Goal: Check status: Check status

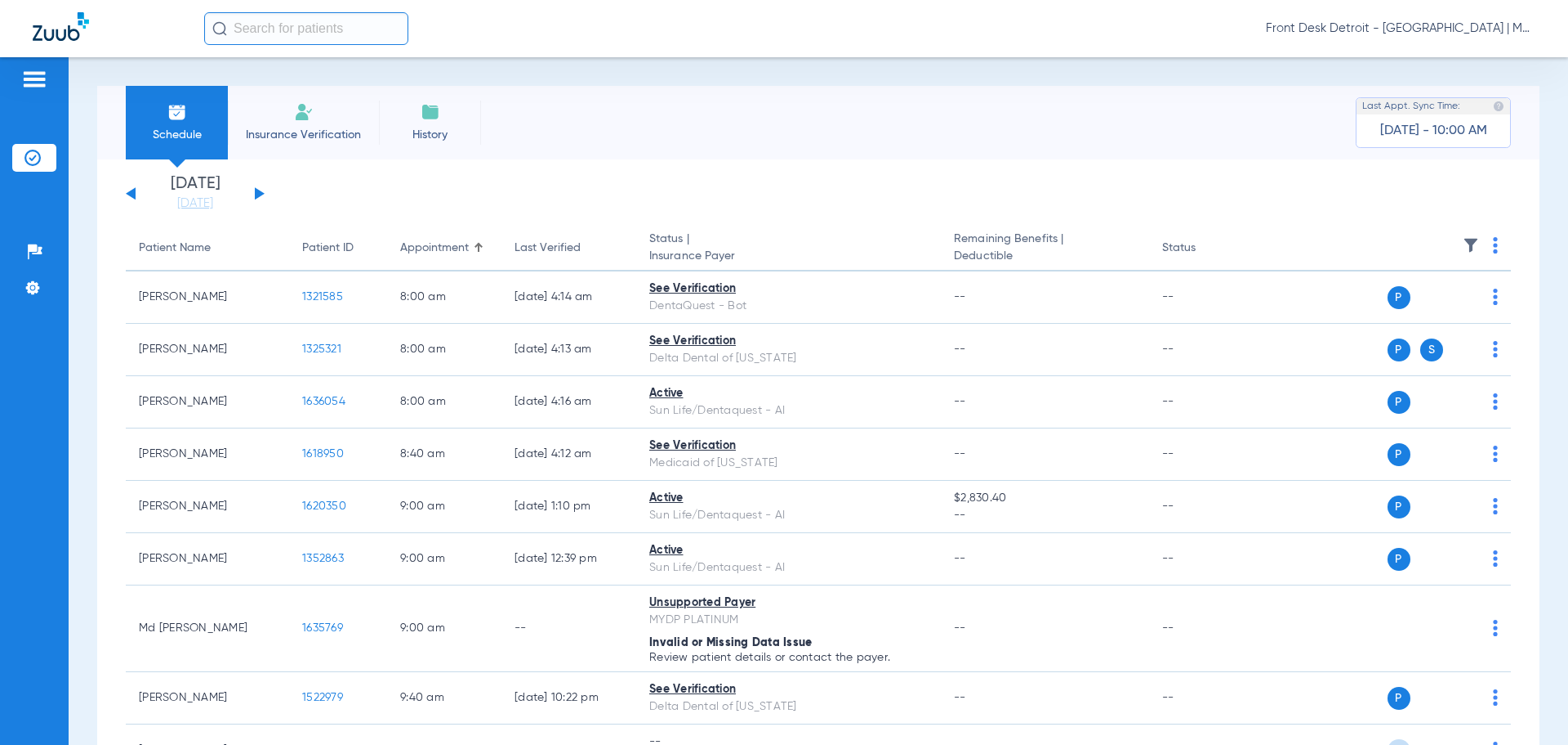
click at [259, 195] on button at bounding box center [259, 193] width 10 height 12
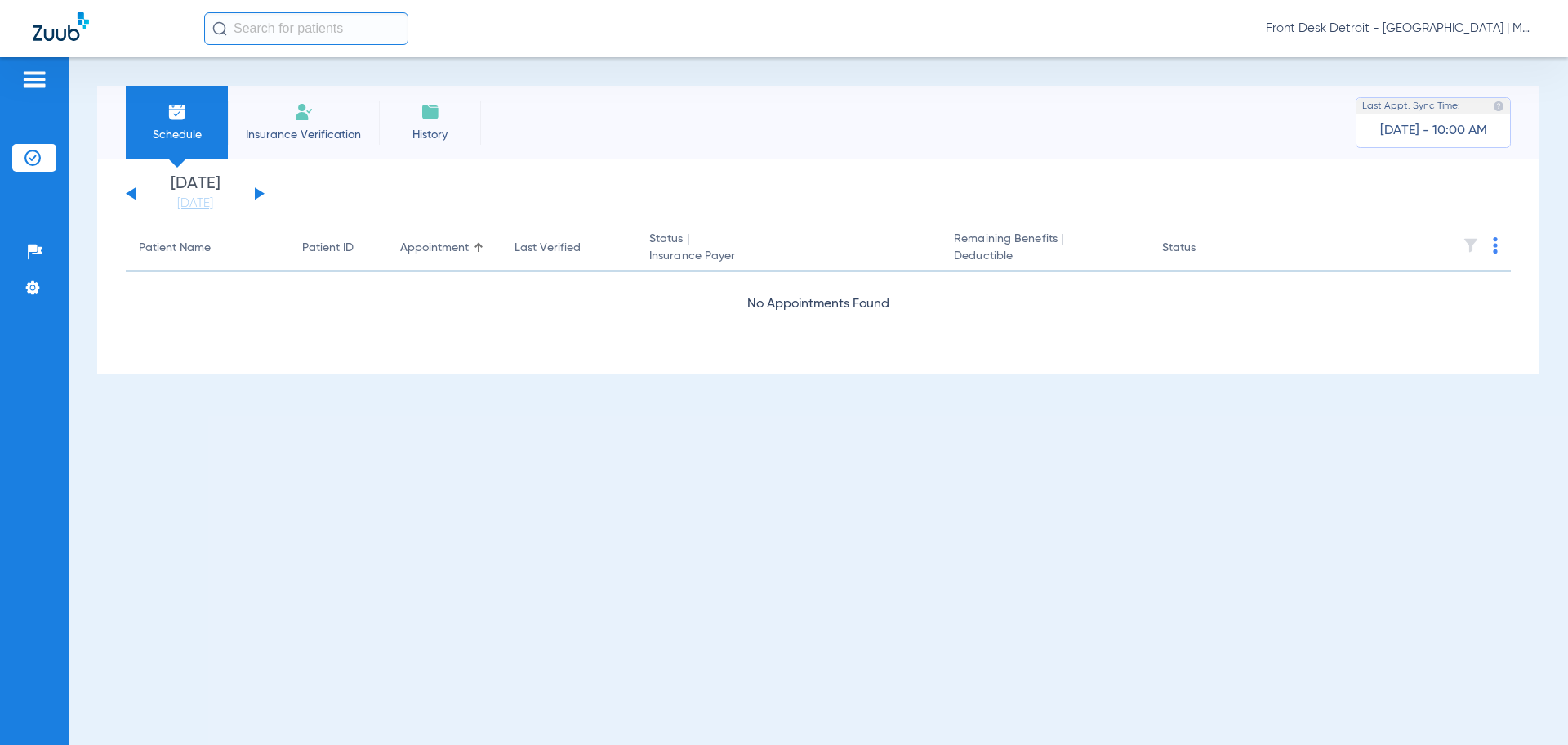
click at [259, 195] on button at bounding box center [259, 193] width 10 height 12
click at [259, 196] on button at bounding box center [259, 193] width 10 height 12
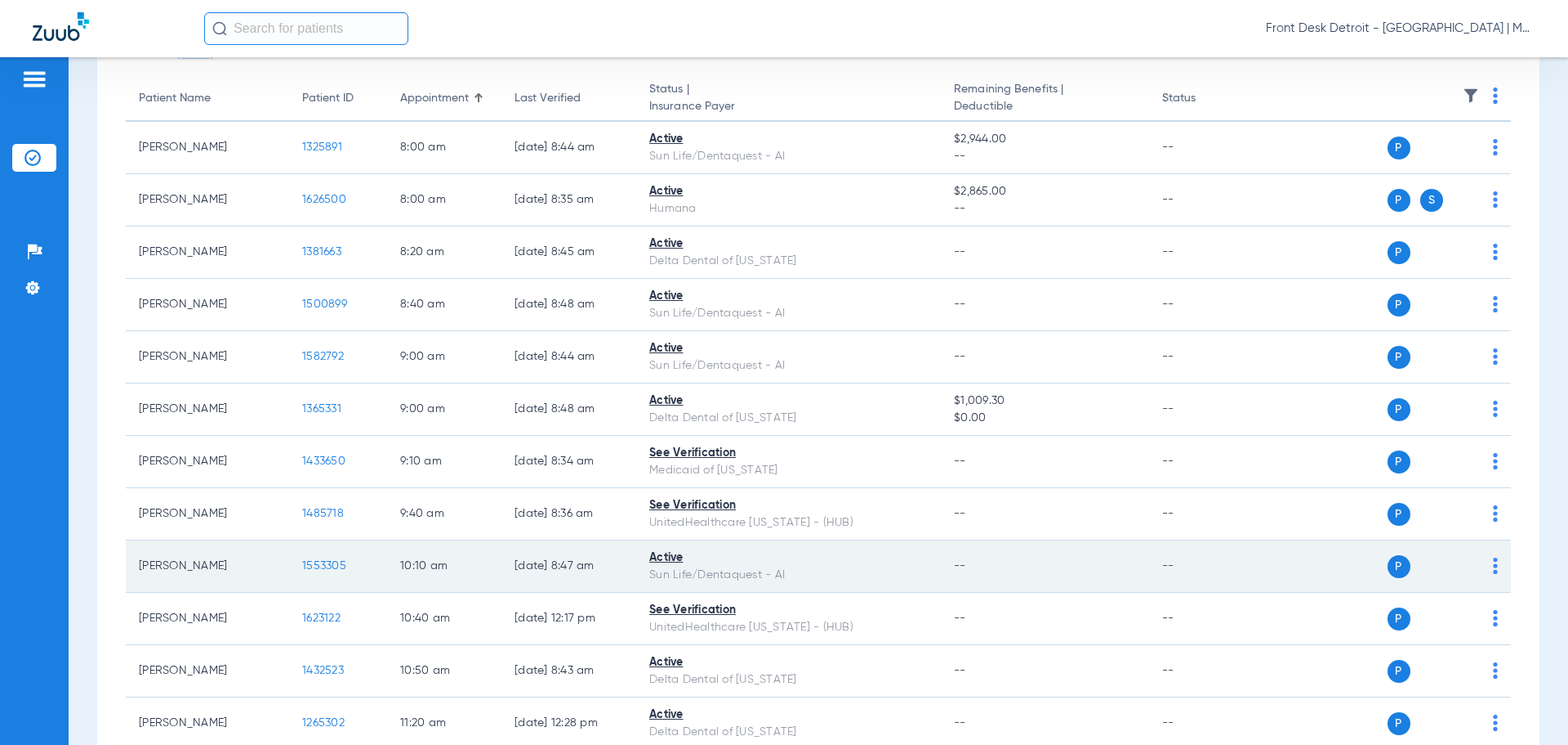
scroll to position [164, 0]
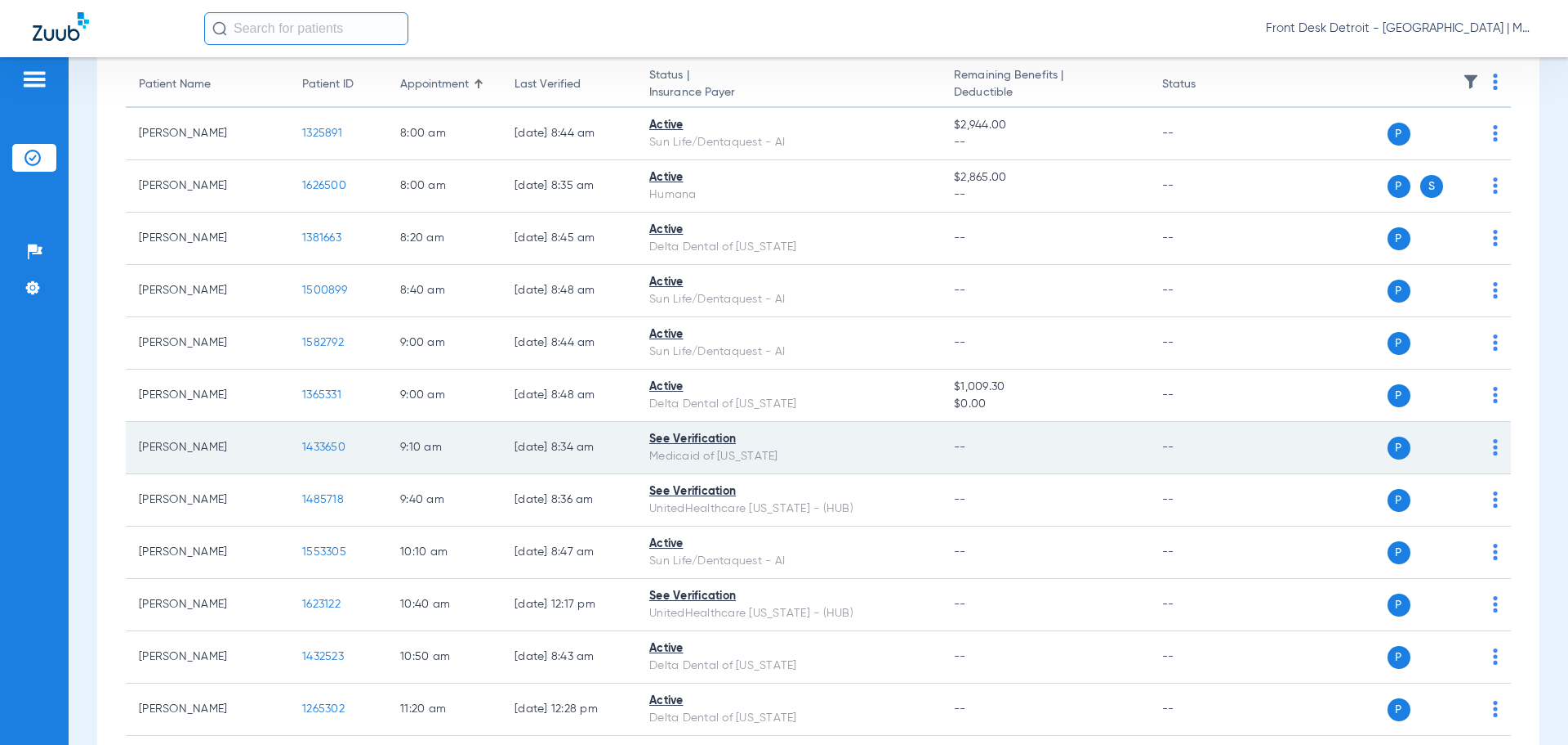
click at [331, 441] on span "1433650" at bounding box center [323, 446] width 43 height 12
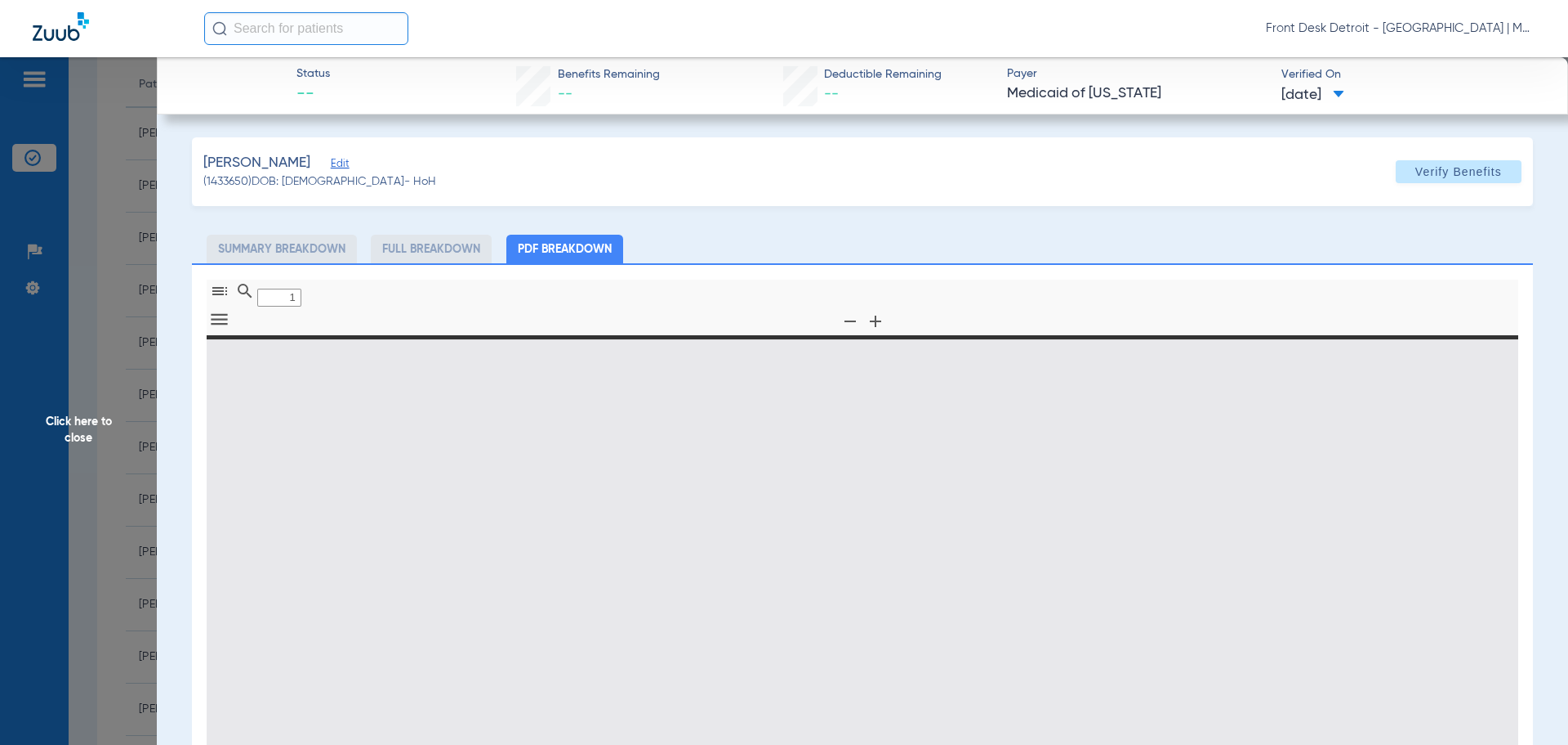
type input "0"
select select "page-width"
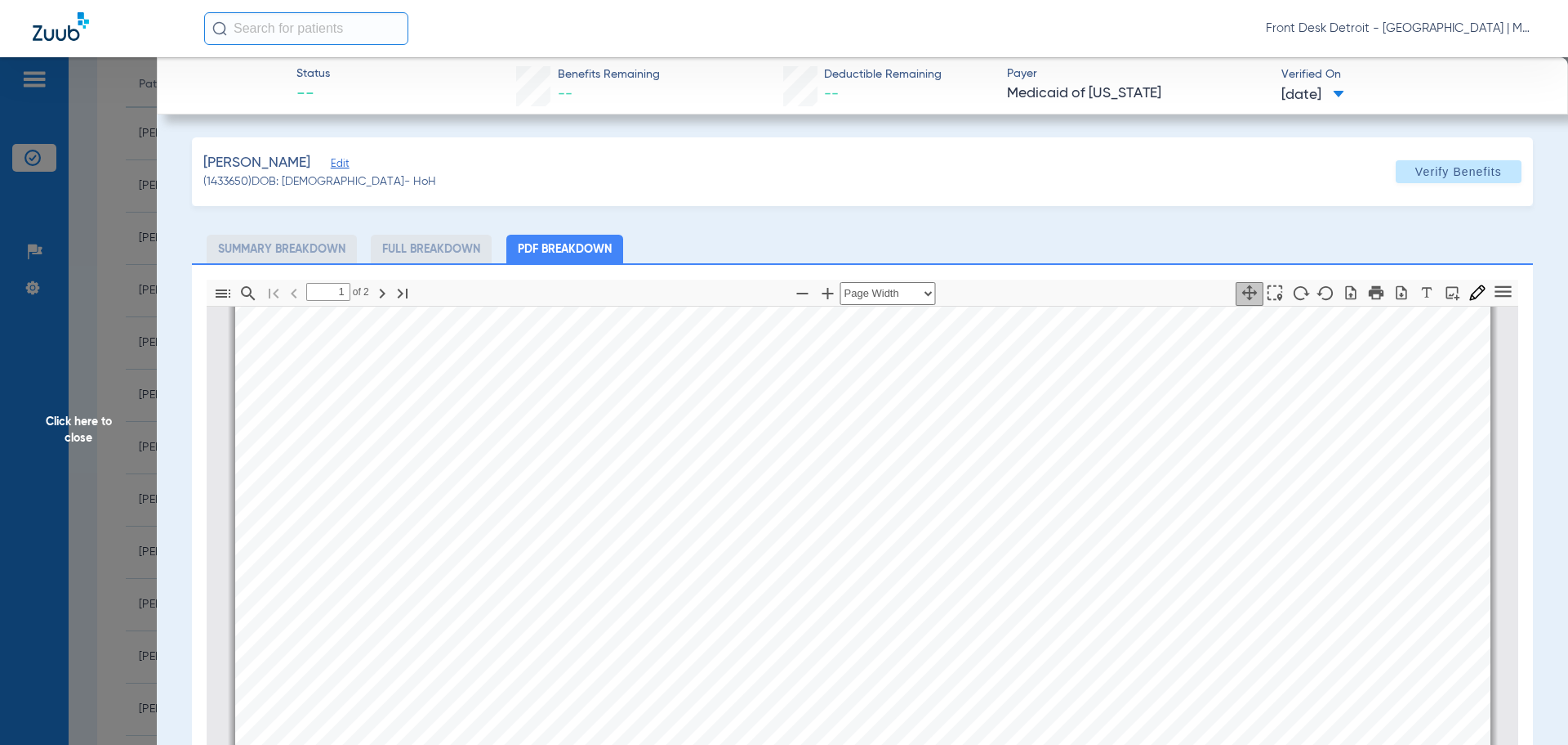
scroll to position [417, 0]
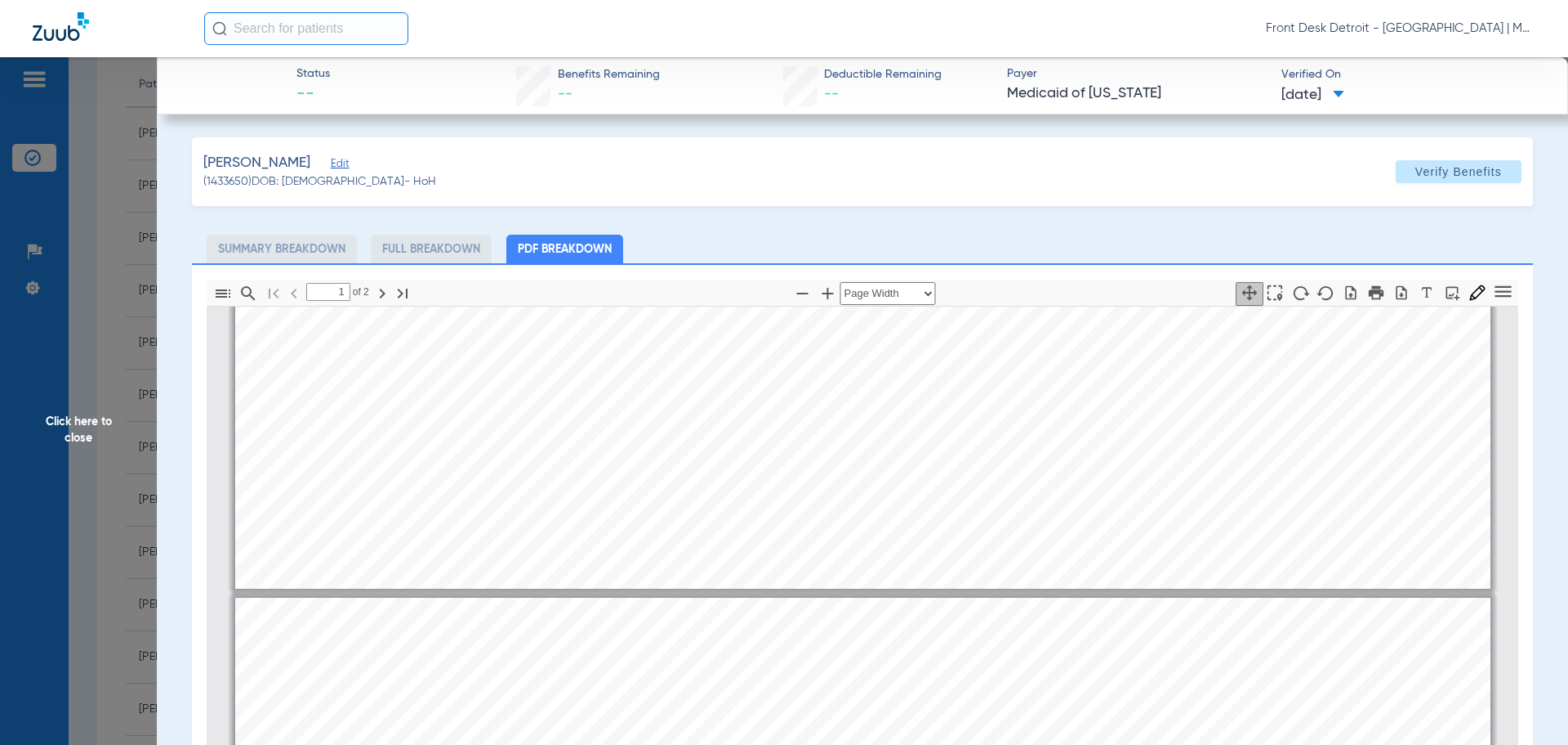
type input "2"
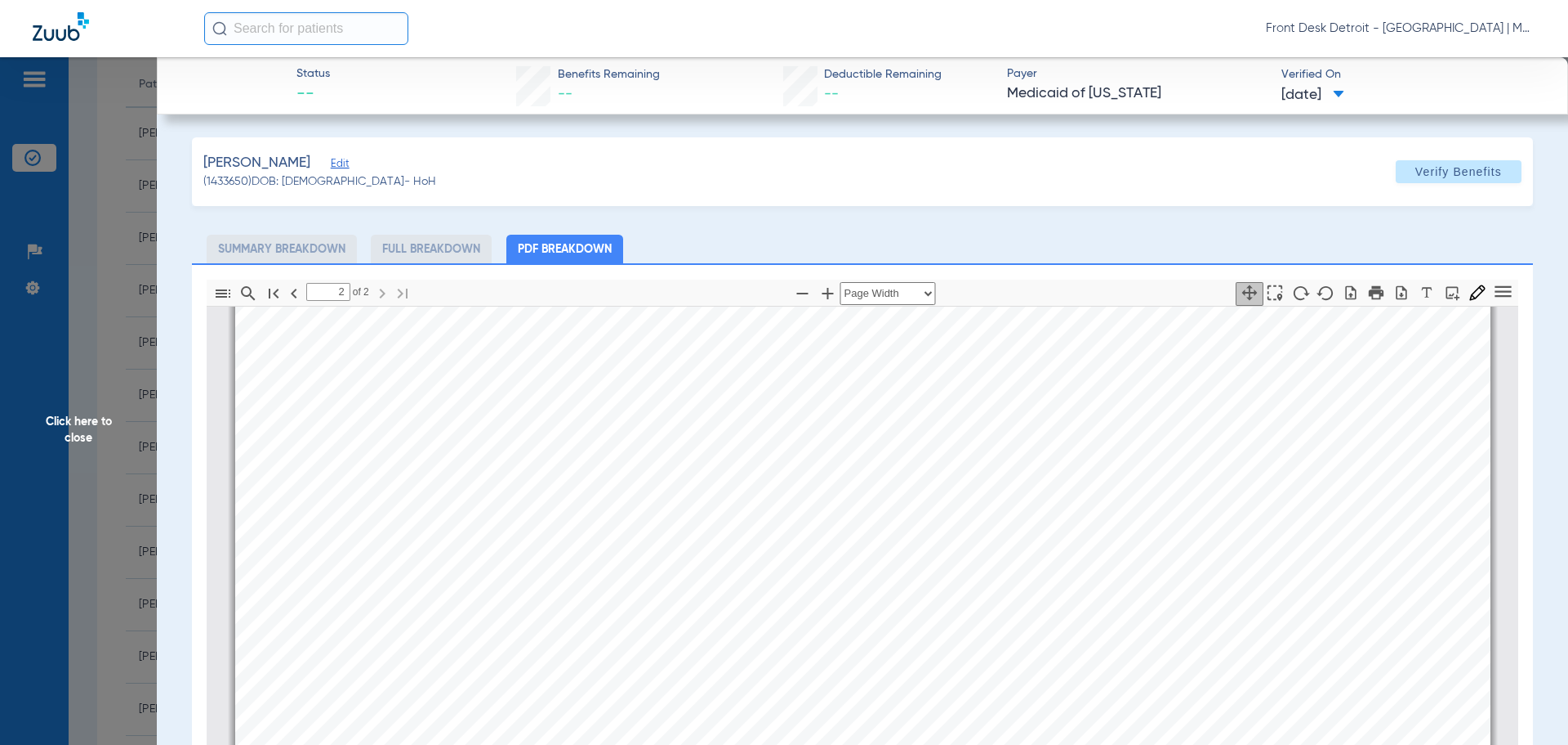
scroll to position [2460, 0]
click at [104, 409] on span "Click here to close" at bounding box center [78, 430] width 157 height 745
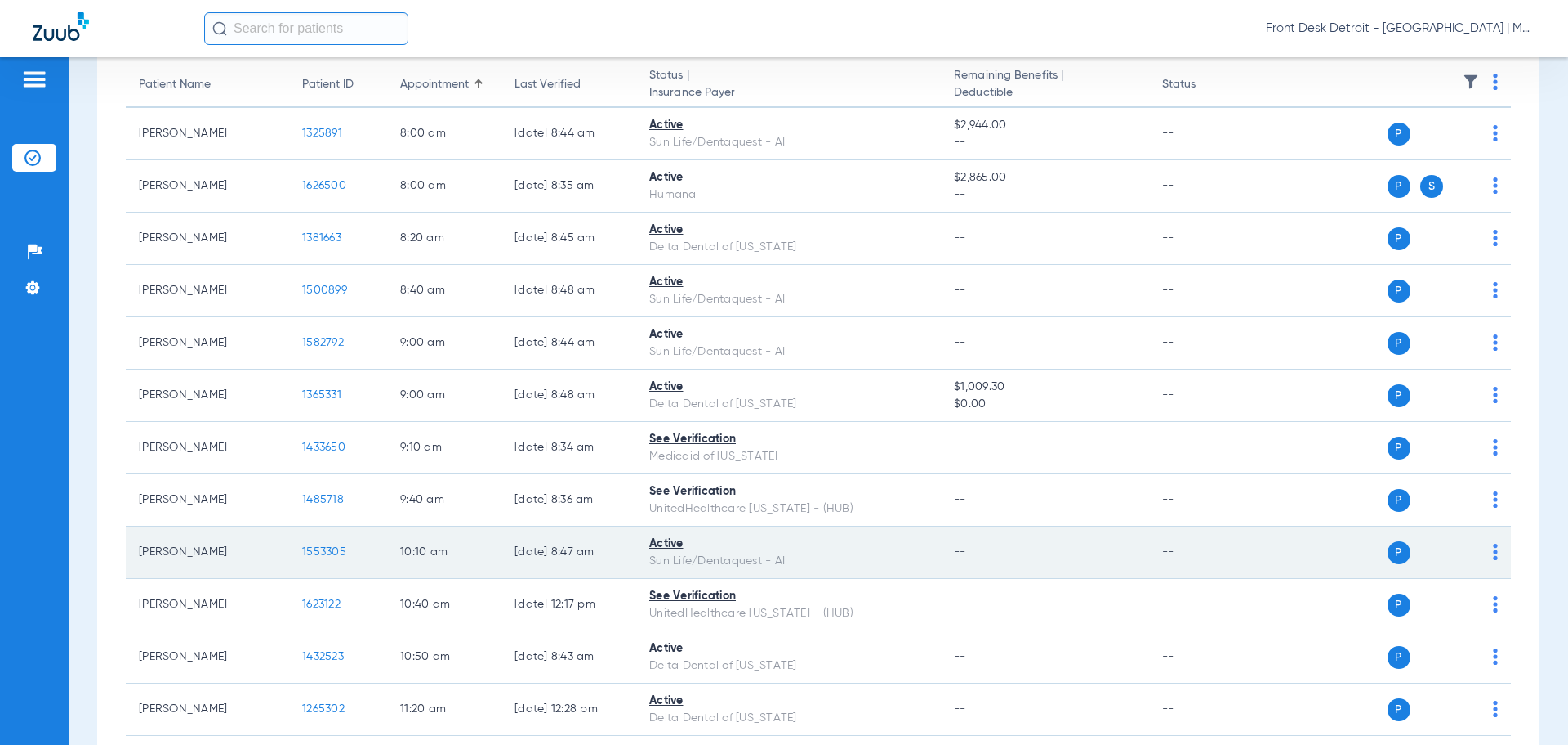
click at [335, 548] on td "1553305" at bounding box center [338, 552] width 98 height 52
click at [323, 549] on span "1553305" at bounding box center [324, 551] width 44 height 12
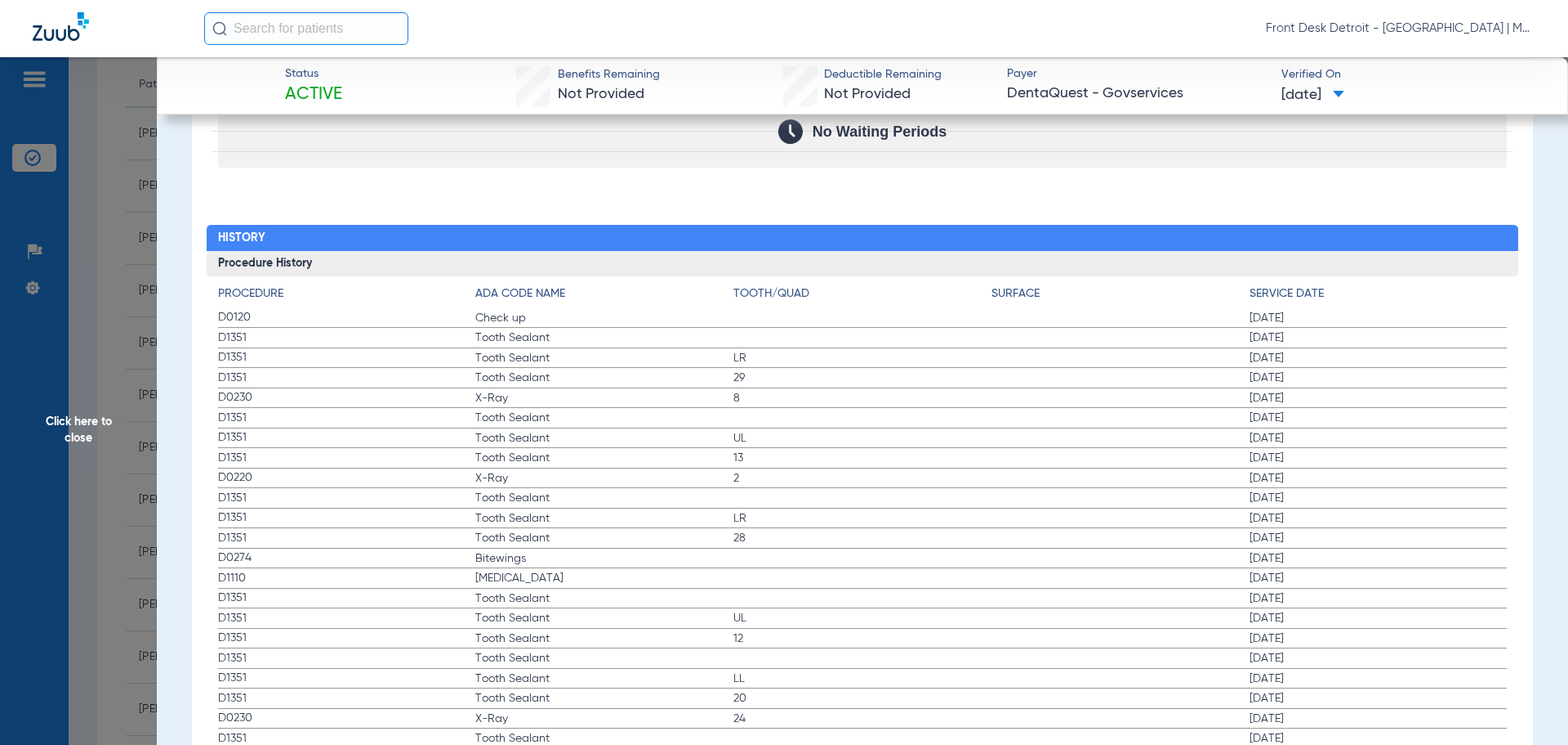
scroll to position [1478, 0]
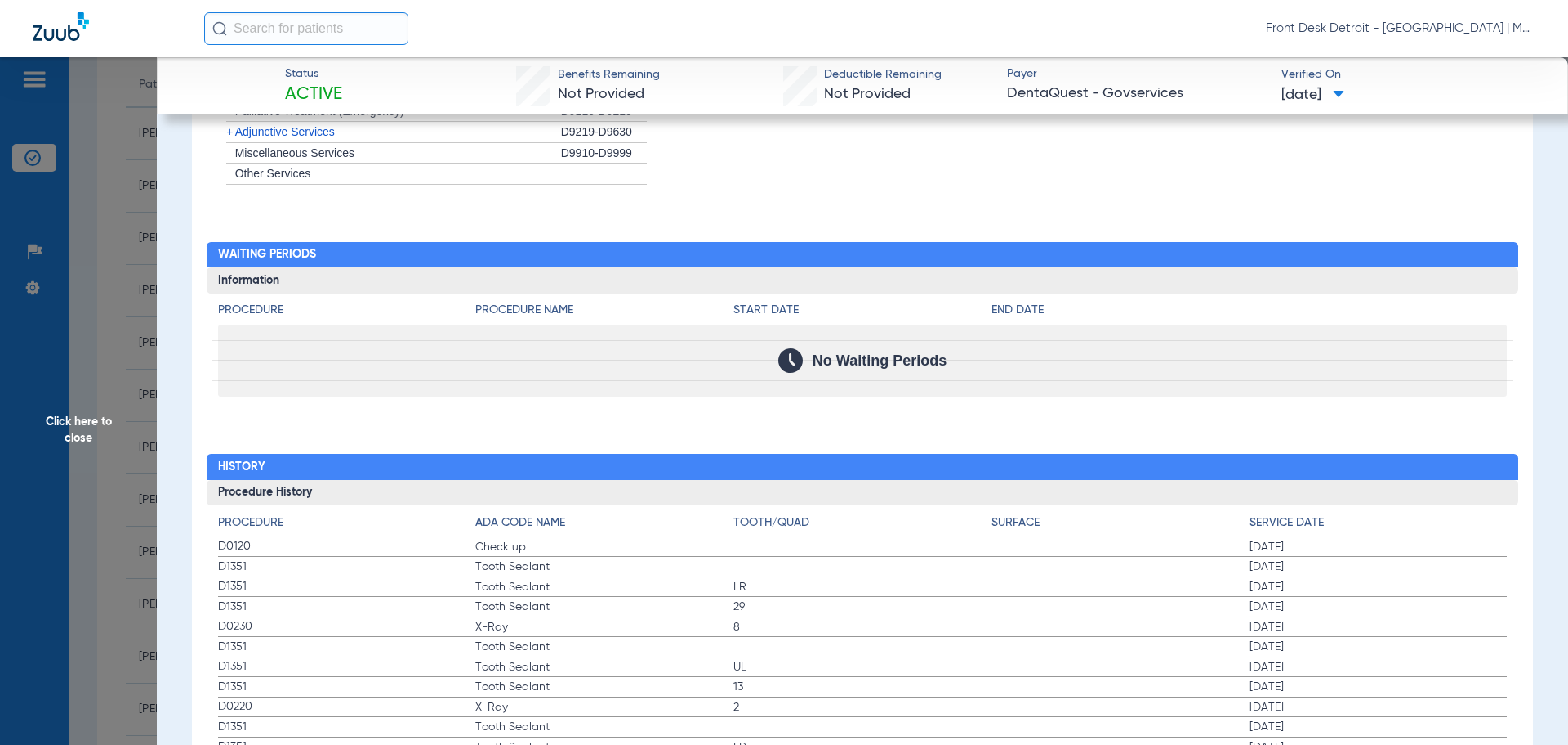
drag, startPoint x: 1559, startPoint y: 12, endPoint x: 1568, endPoint y: 15, distance: 9.5
click at [1562, 12] on div "Front Desk Detroit - [GEOGRAPHIC_DATA] | My Community Dental Centers" at bounding box center [784, 28] width 1568 height 58
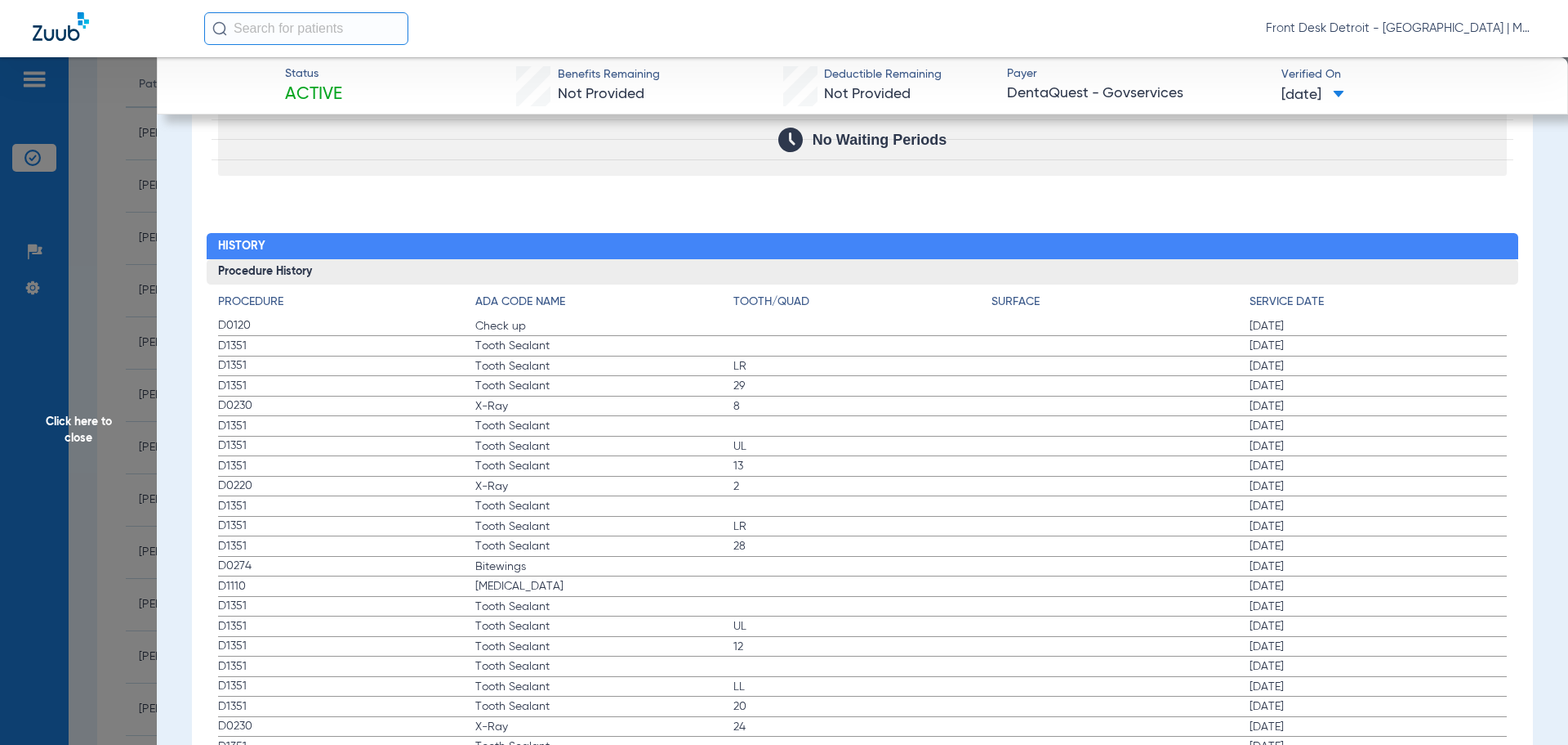
scroll to position [1724, 0]
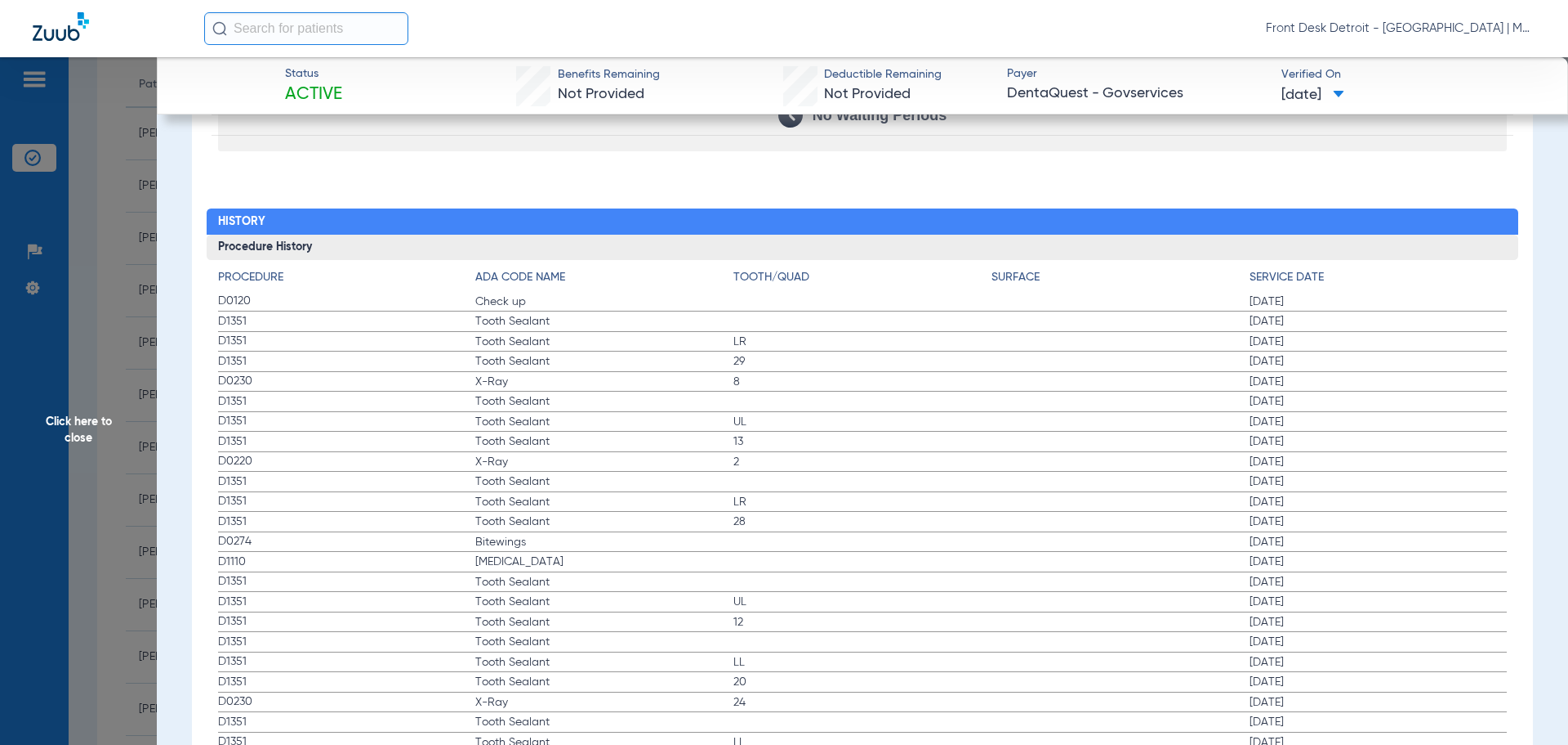
click at [64, 448] on span "Click here to close" at bounding box center [78, 430] width 157 height 745
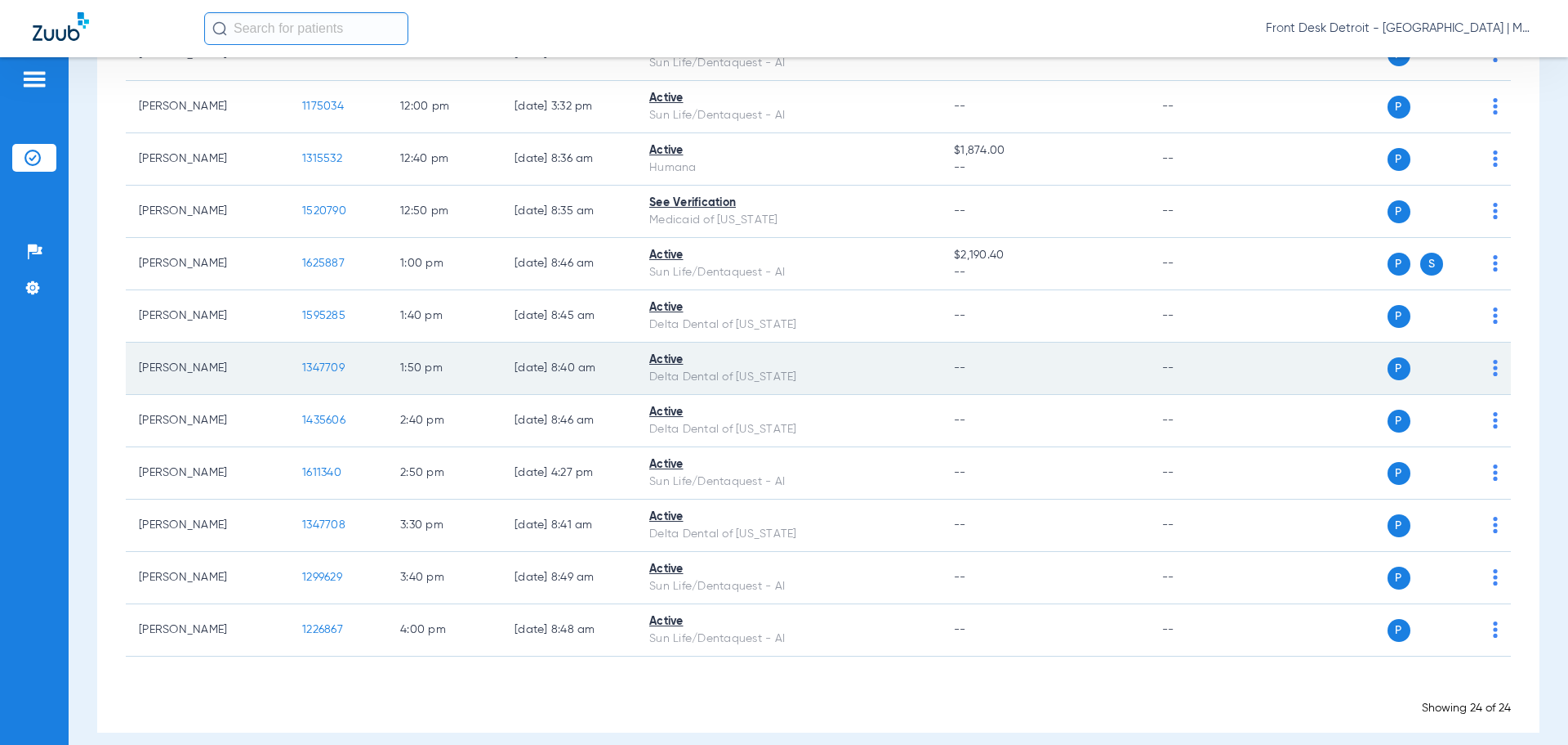
scroll to position [887, 0]
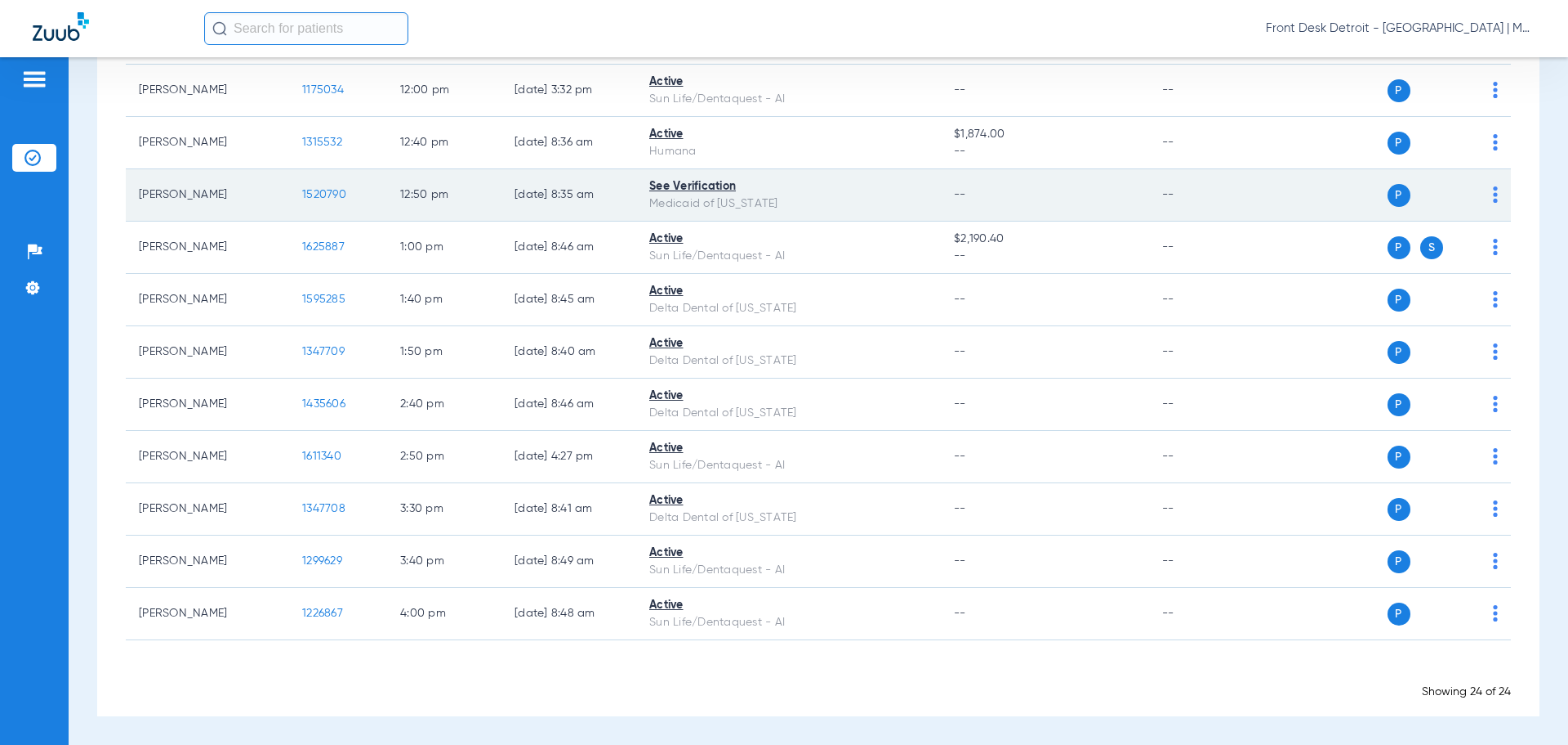
click at [333, 203] on td "1520790" at bounding box center [338, 195] width 98 height 52
click at [341, 185] on td "1520790" at bounding box center [338, 195] width 98 height 52
click at [340, 190] on span "1520790" at bounding box center [324, 194] width 44 height 12
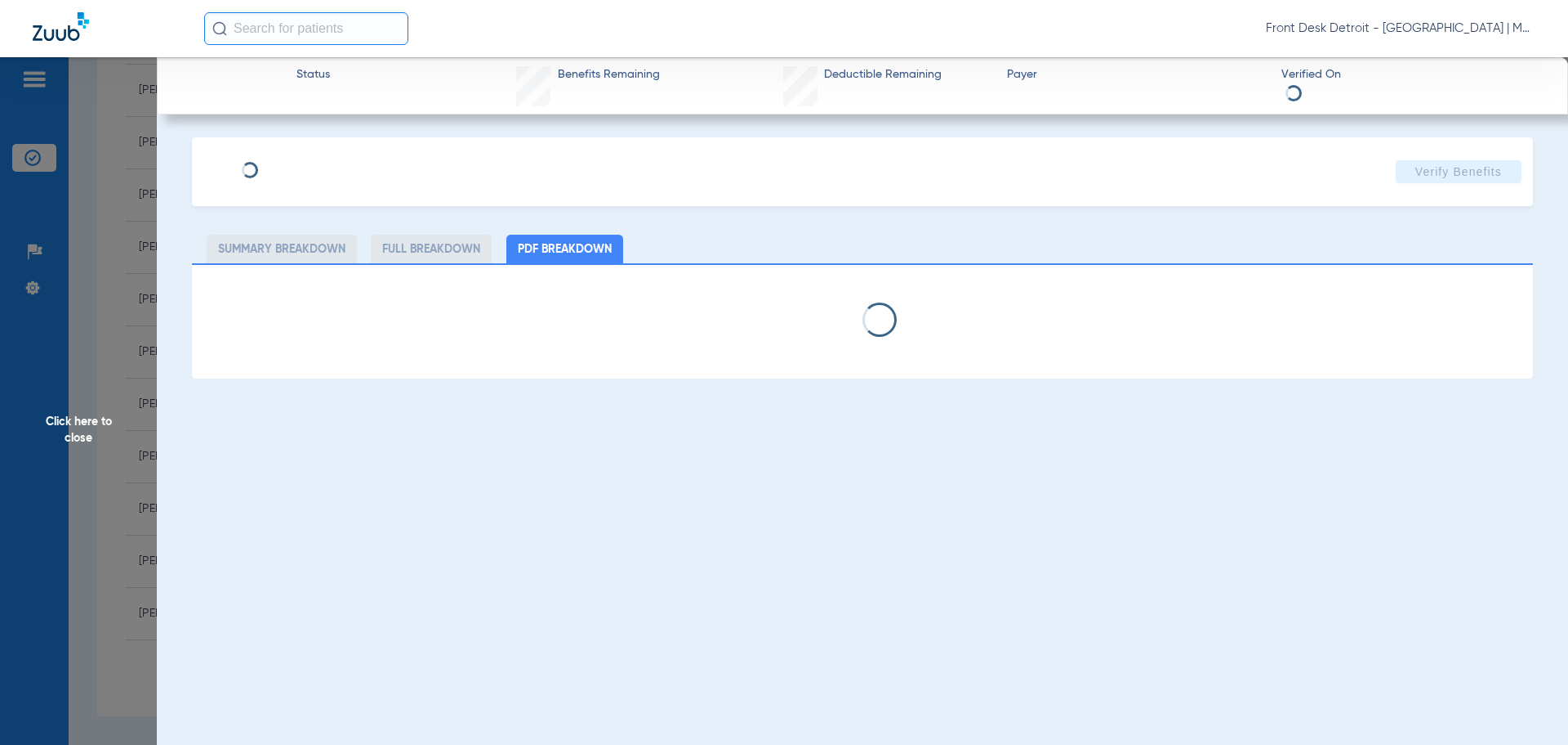
select select "page-width"
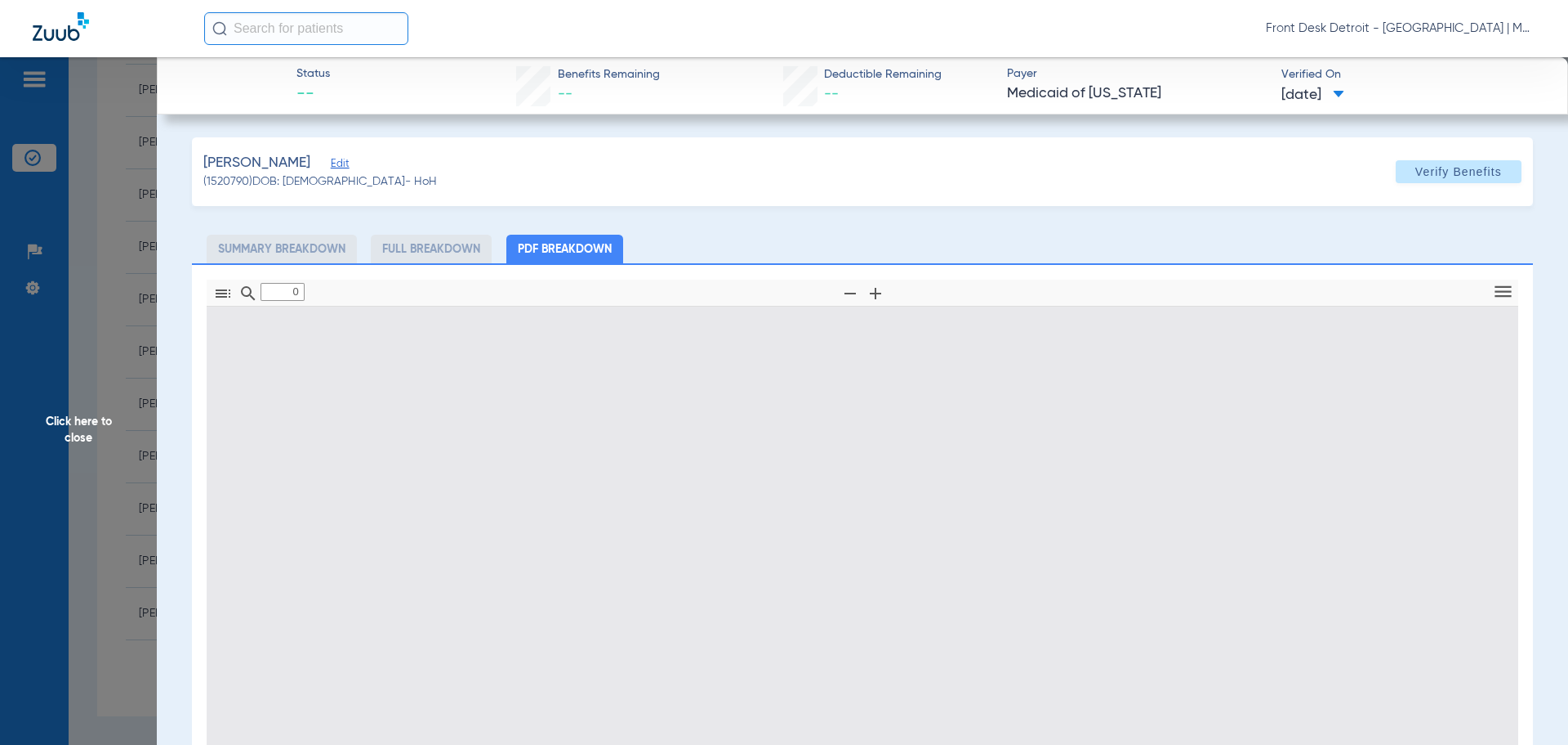
scroll to position [237, 0]
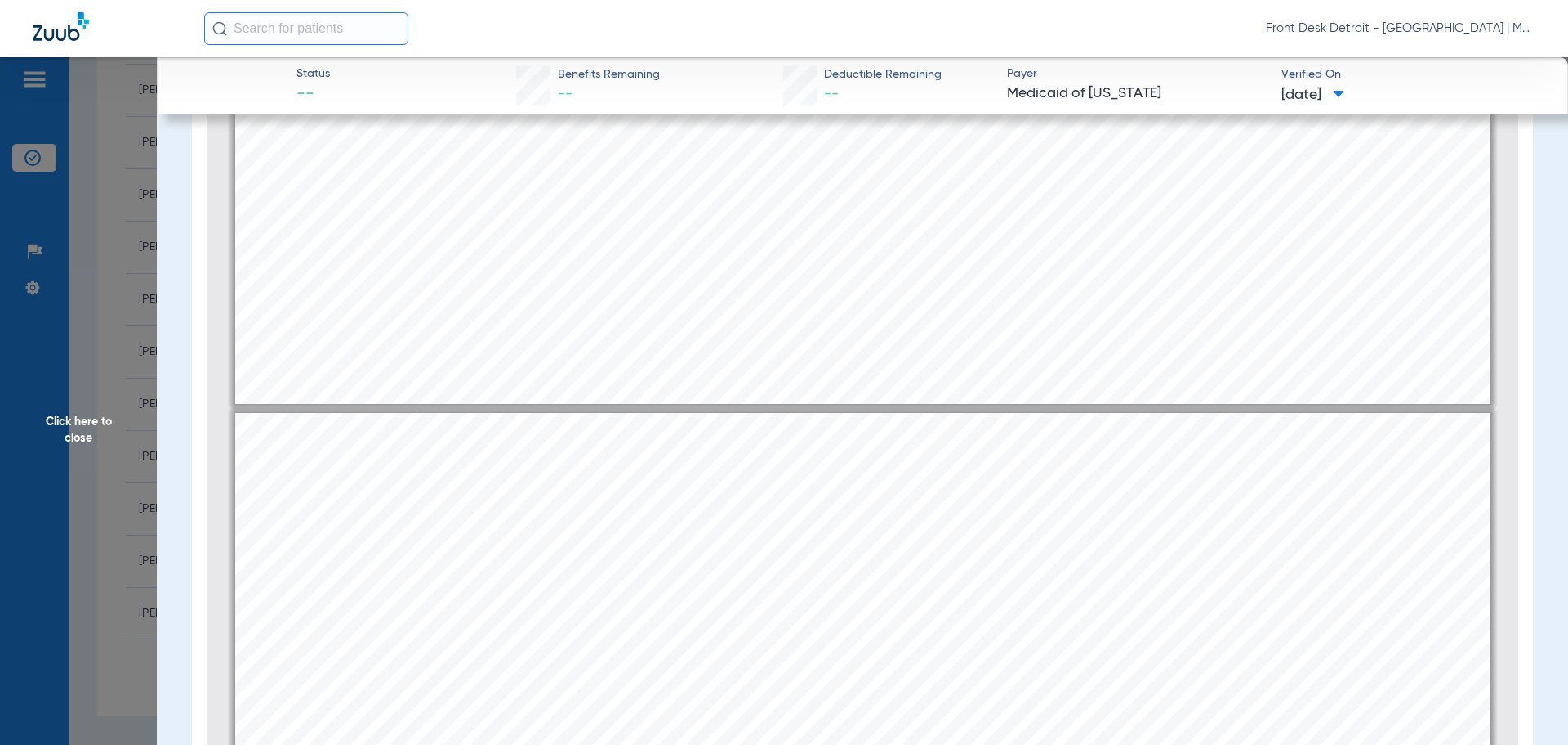
type input "2"
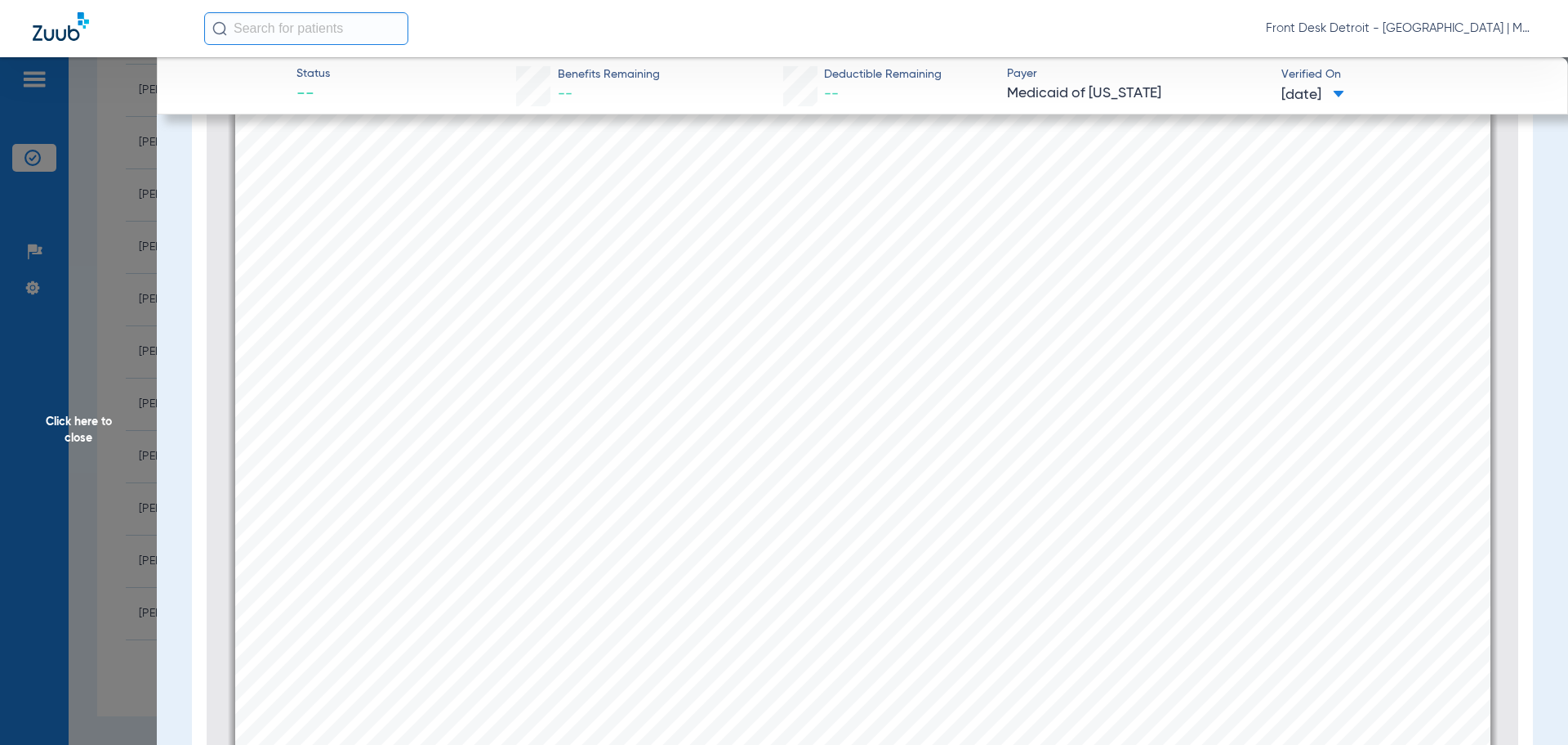
scroll to position [2460, 0]
click at [47, 438] on span "Click here to close" at bounding box center [78, 430] width 157 height 745
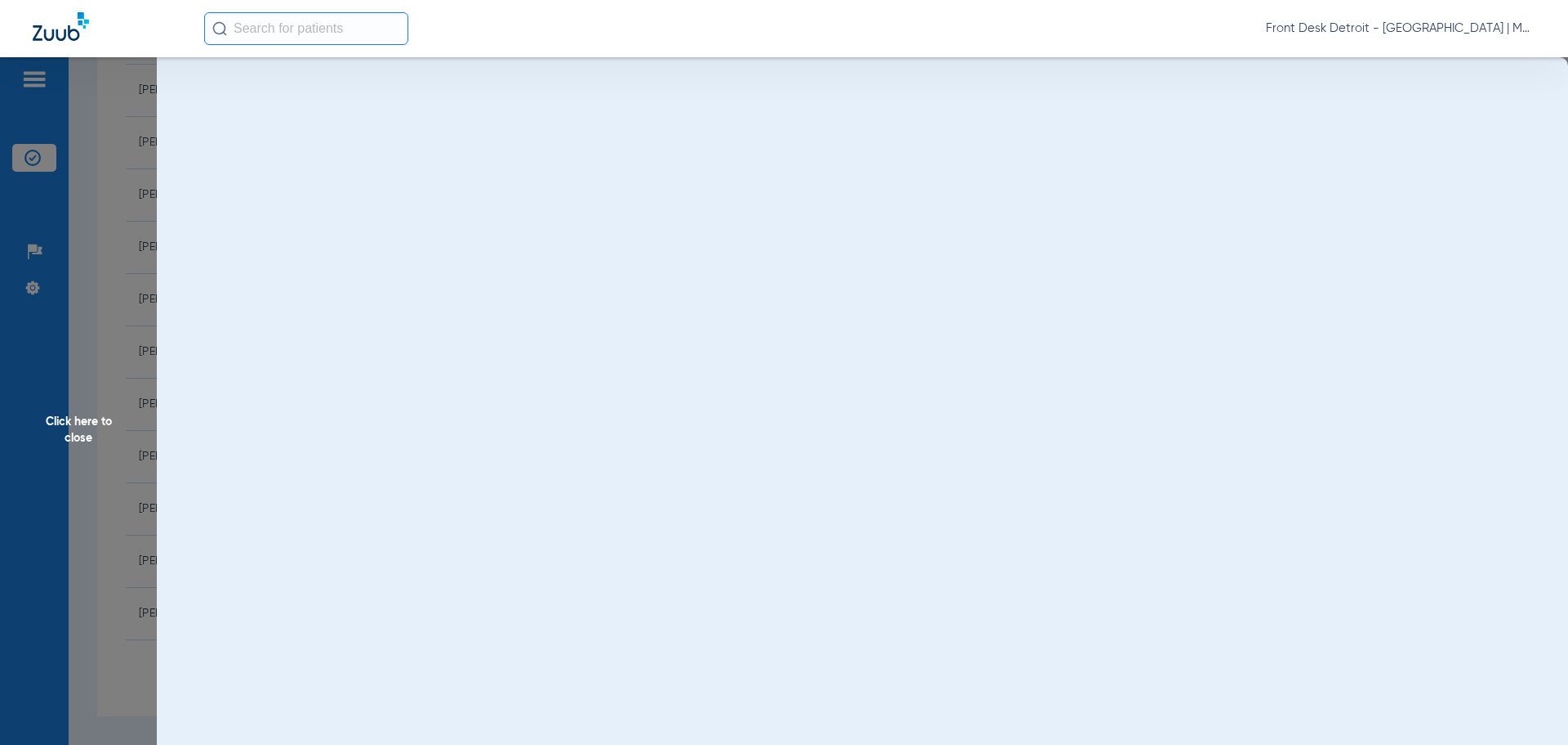
scroll to position [0, 0]
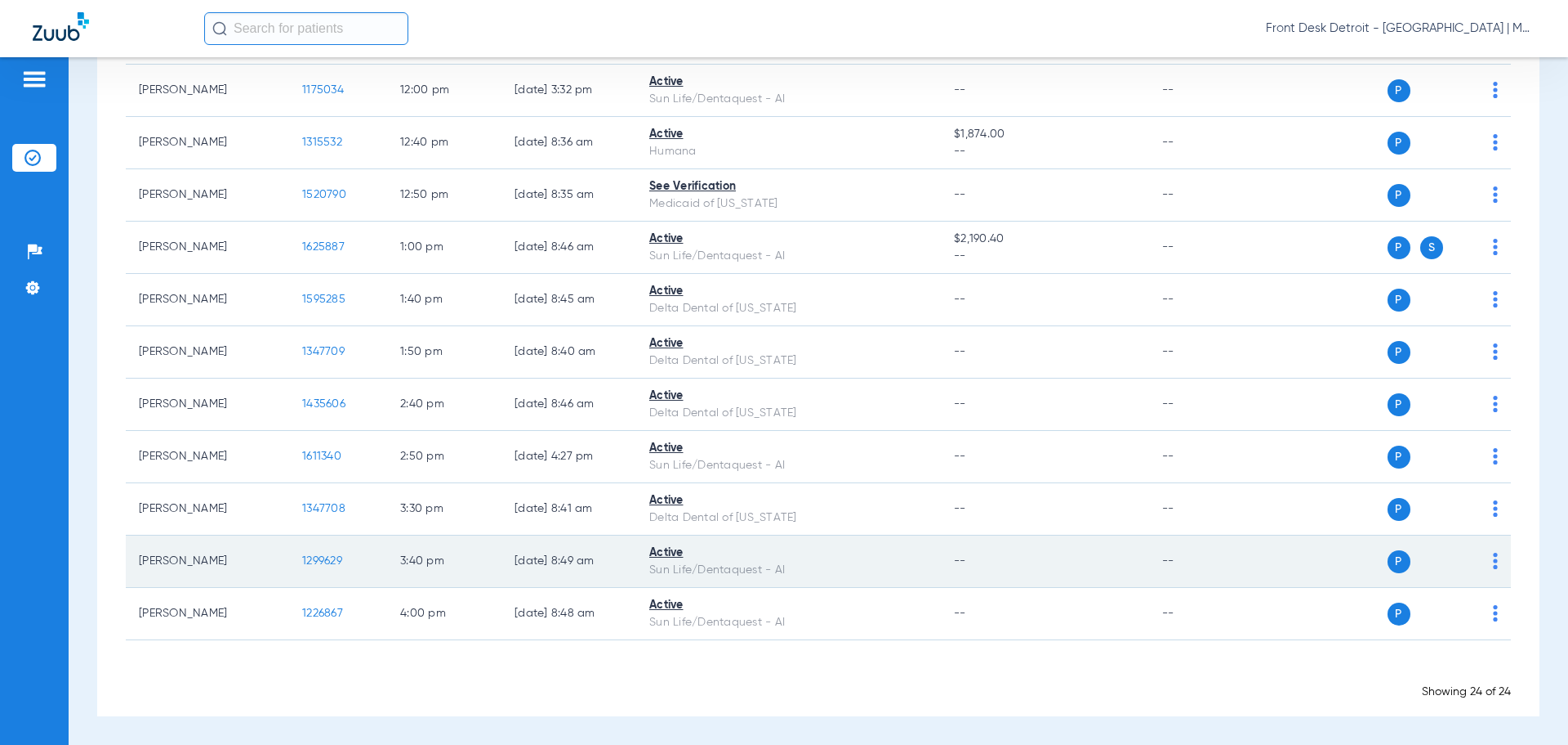
click at [333, 555] on td "1299629" at bounding box center [338, 561] width 98 height 52
click at [313, 559] on span "1299629" at bounding box center [321, 560] width 40 height 12
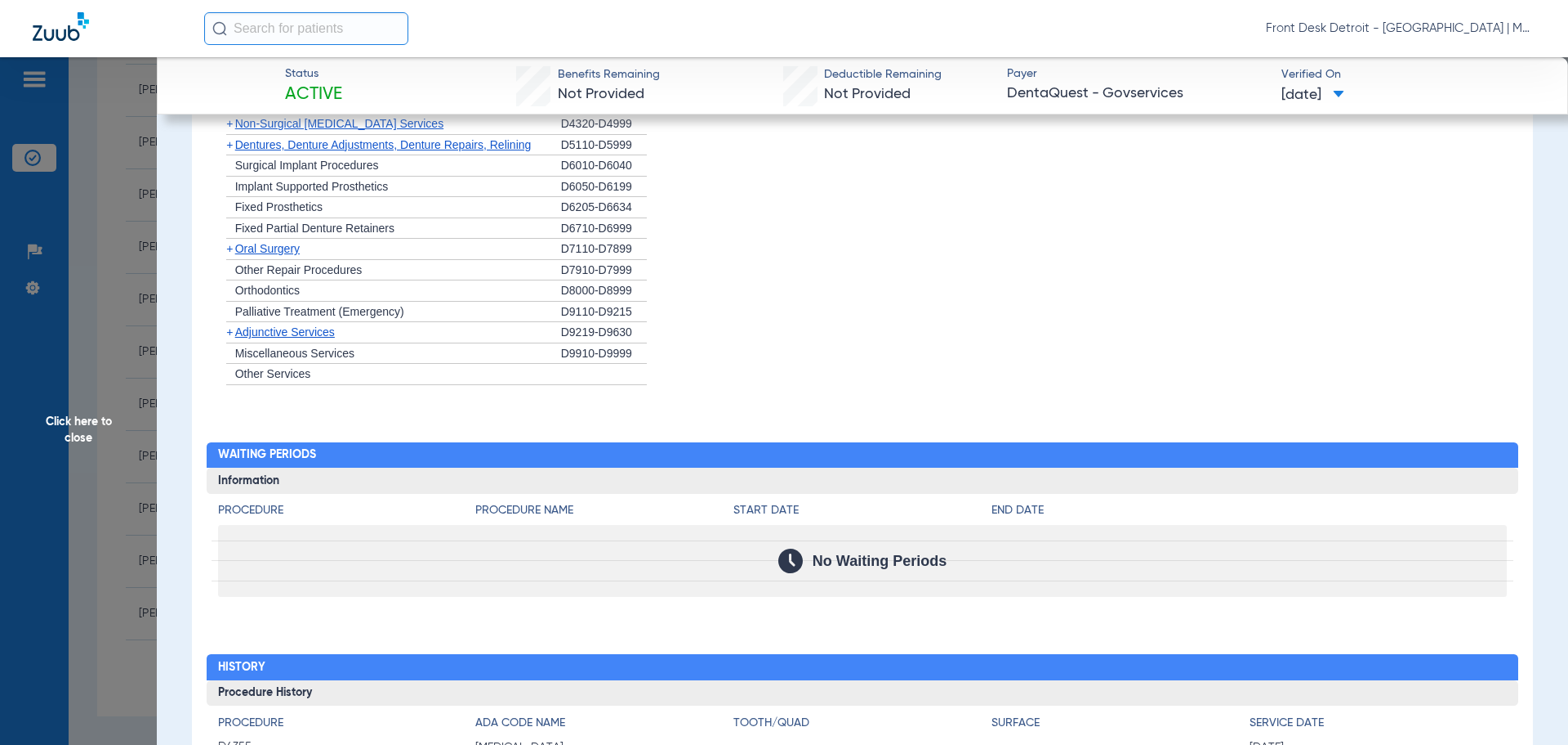
scroll to position [1360, 0]
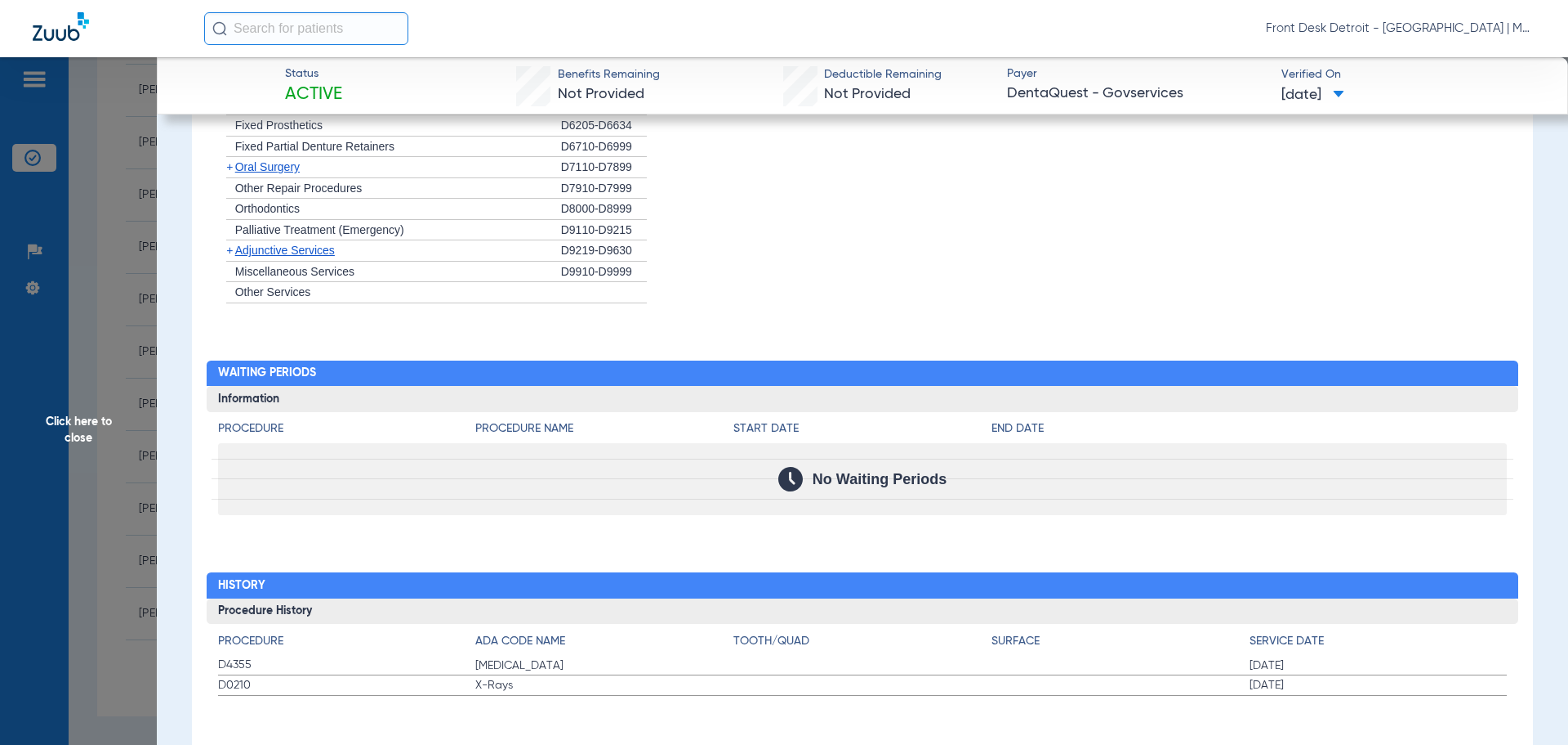
click at [104, 447] on span "Click here to close" at bounding box center [78, 430] width 157 height 745
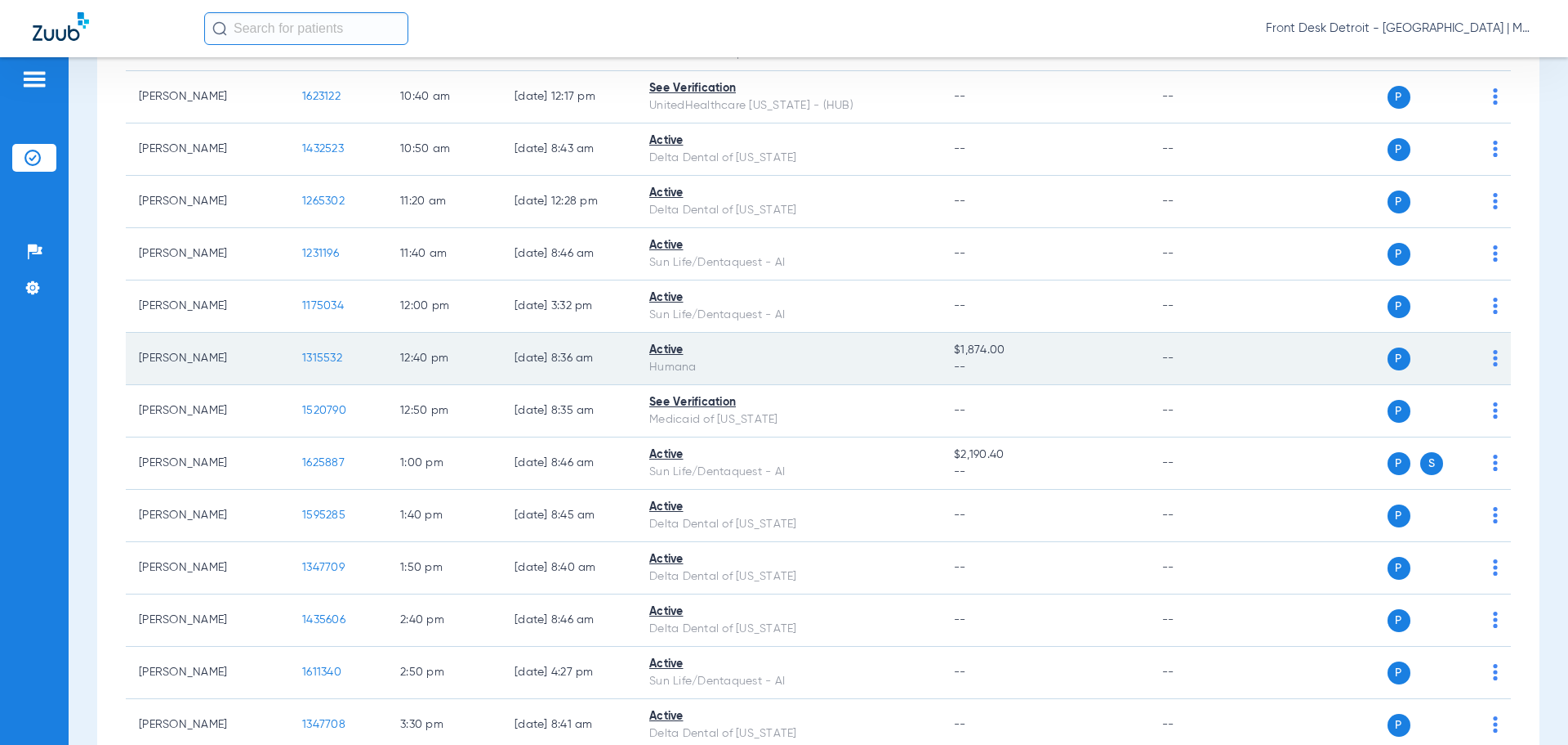
scroll to position [641, 0]
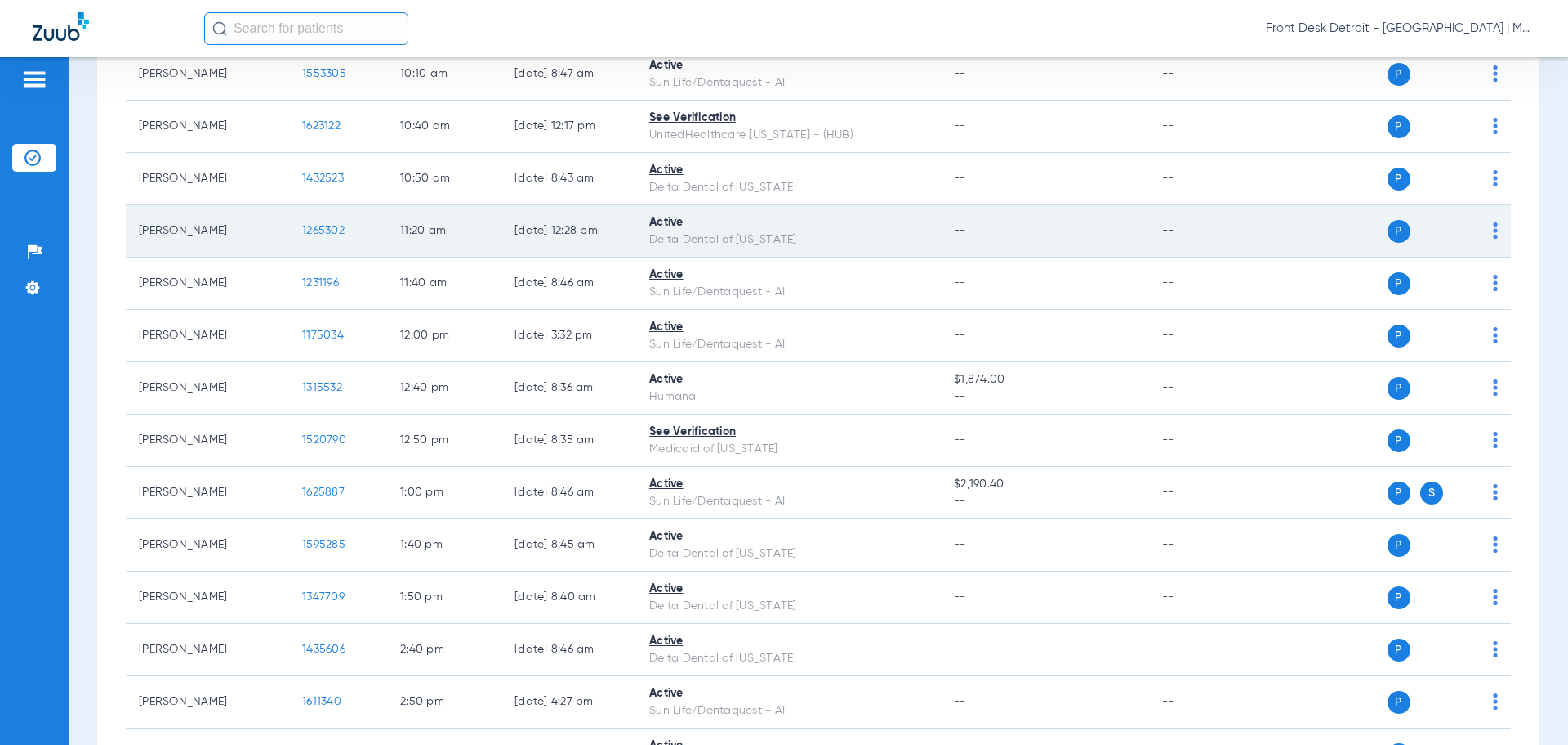
click at [336, 230] on span "1265302" at bounding box center [323, 230] width 42 height 12
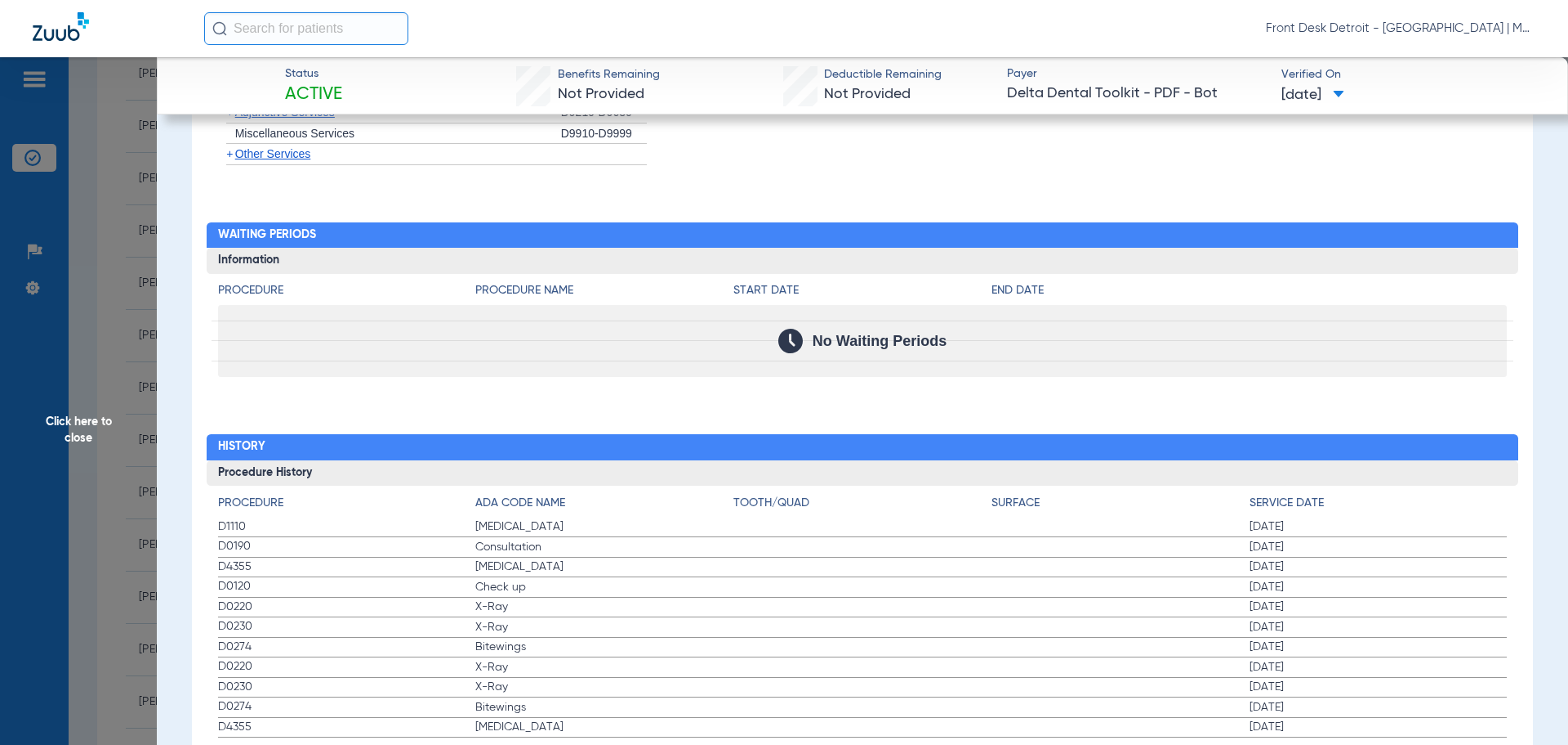
scroll to position [1548, 0]
